Goal: Task Accomplishment & Management: Manage account settings

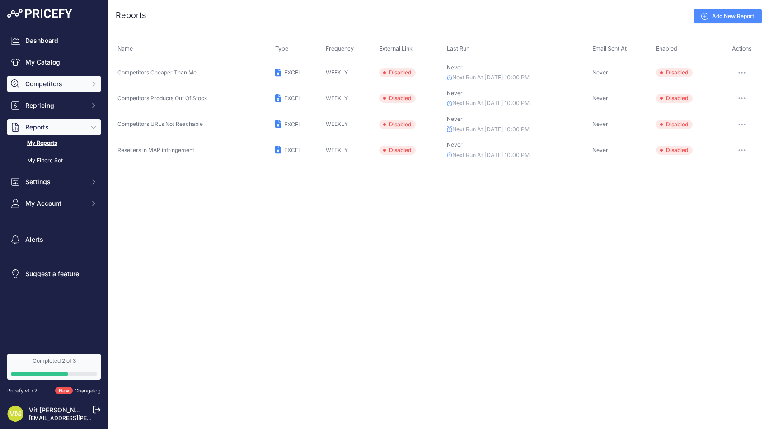
click at [53, 88] on span "Competitors" at bounding box center [54, 83] width 59 height 9
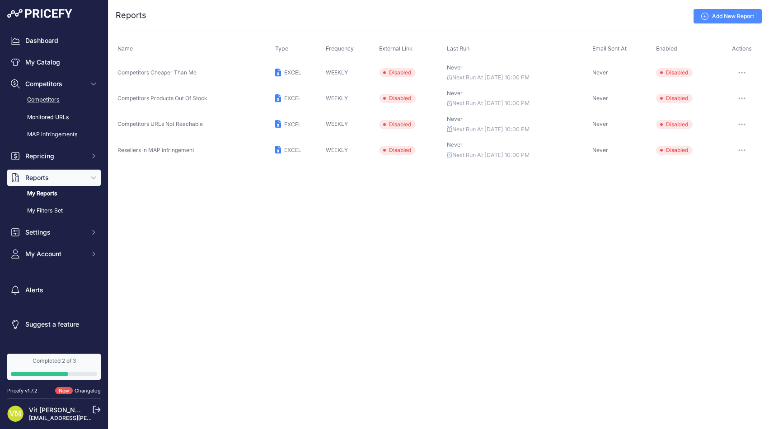
click at [52, 103] on link "Competitors" at bounding box center [53, 100] width 93 height 16
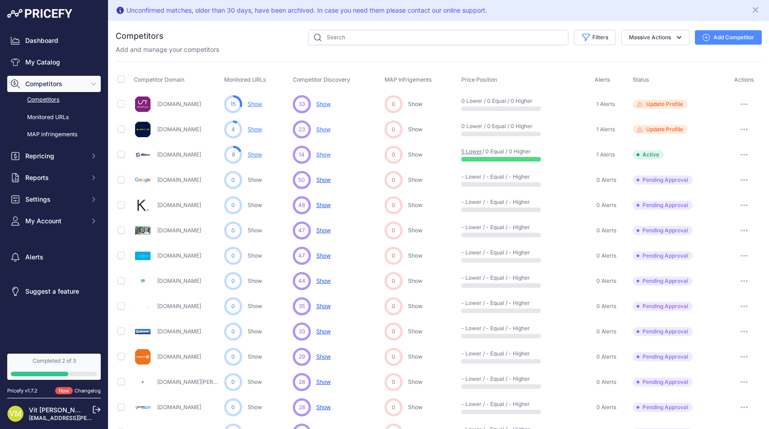
click at [327, 154] on span "Show" at bounding box center [323, 154] width 14 height 7
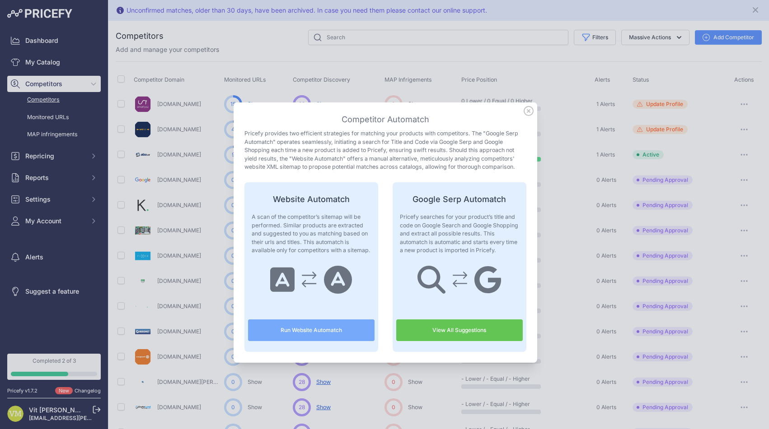
click at [432, 330] on link "View All Suggestions" at bounding box center [459, 331] width 126 height 22
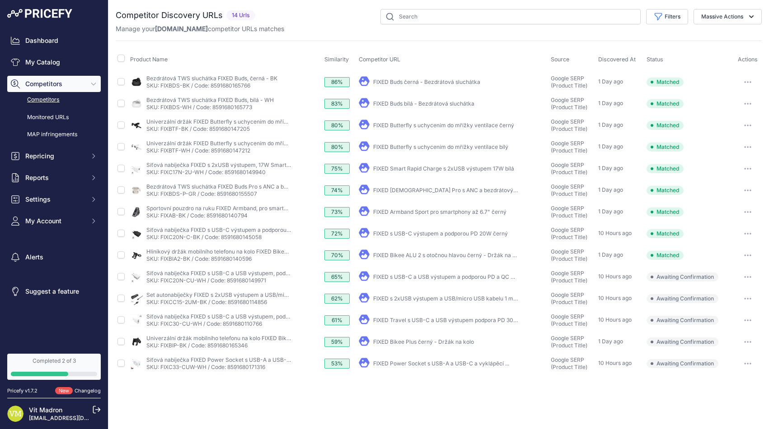
click at [748, 275] on button "button" at bounding box center [747, 277] width 18 height 13
click at [57, 179] on span "Reports" at bounding box center [54, 177] width 59 height 9
click at [62, 191] on link "My Reports" at bounding box center [53, 194] width 93 height 16
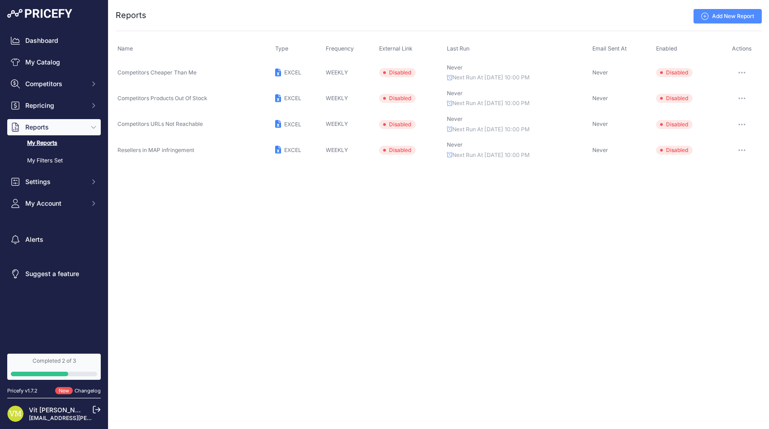
click at [401, 70] on span "Disabled" at bounding box center [397, 72] width 37 height 9
click at [191, 71] on span "Competitors Cheaper Than Me" at bounding box center [156, 72] width 79 height 7
click at [277, 72] on icon at bounding box center [278, 73] width 6 height 8
click at [745, 71] on button "button" at bounding box center [741, 72] width 18 height 13
click at [737, 121] on button "Enable" at bounding box center [731, 120] width 58 height 14
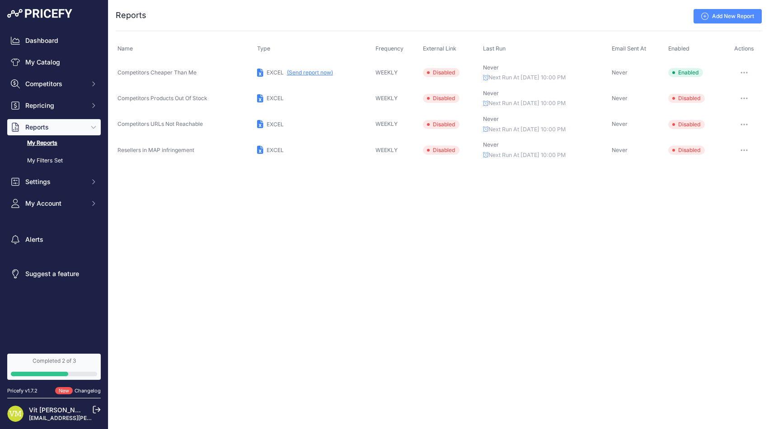
click at [745, 102] on button "button" at bounding box center [744, 98] width 18 height 13
click at [734, 141] on button "Enable" at bounding box center [731, 146] width 58 height 14
click at [64, 106] on span "Repricing" at bounding box center [54, 105] width 59 height 9
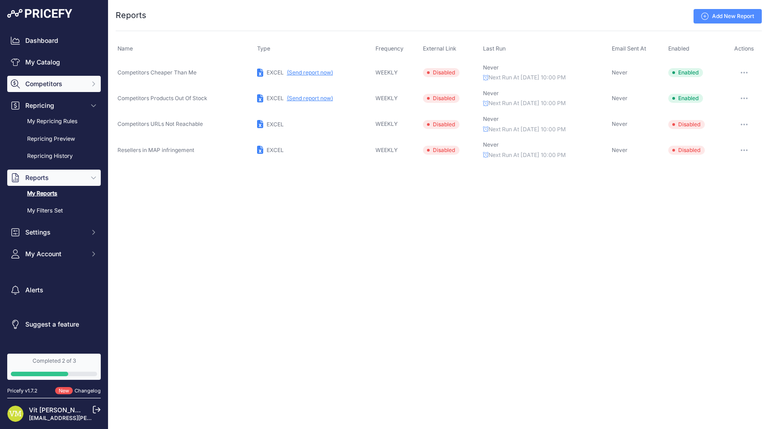
click at [66, 90] on button "Competitors" at bounding box center [53, 84] width 93 height 16
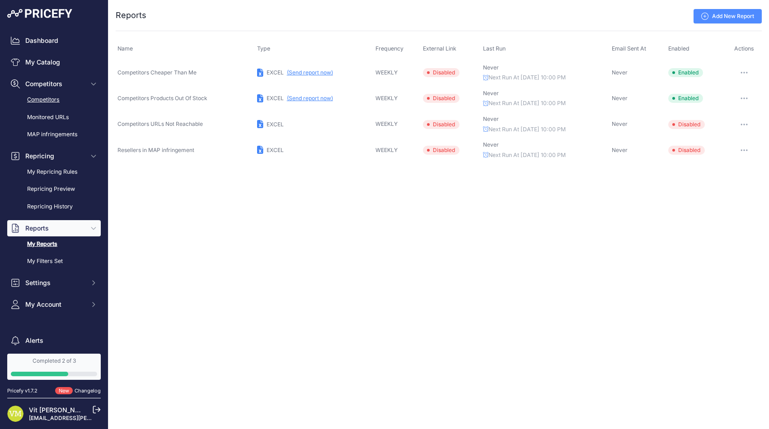
click at [72, 102] on link "Competitors" at bounding box center [53, 100] width 93 height 16
click at [49, 103] on link "Competitors" at bounding box center [53, 100] width 93 height 16
